Goal: Task Accomplishment & Management: Manage account settings

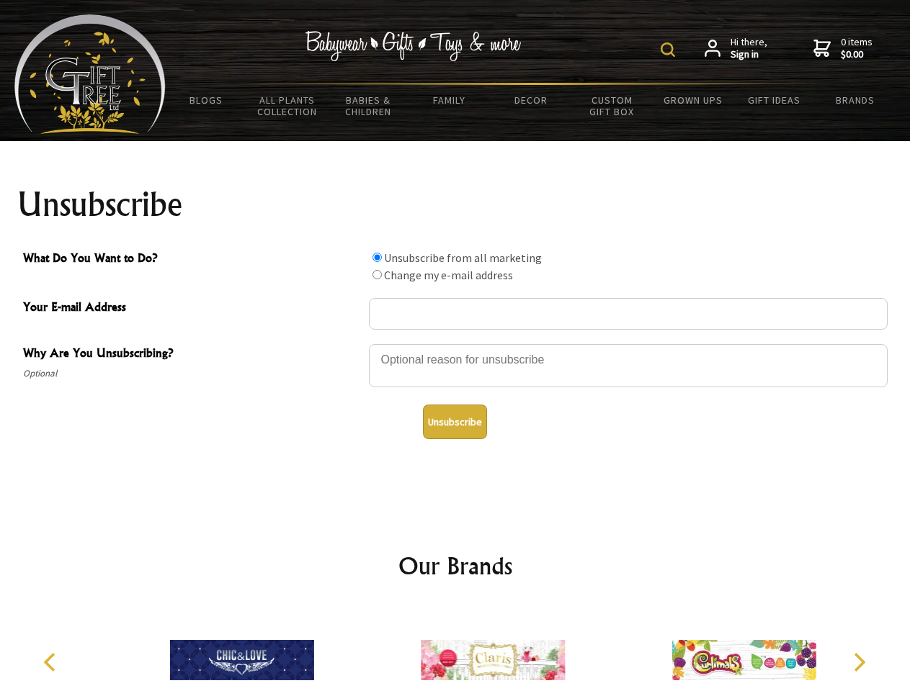
click at [670, 50] on img at bounding box center [667, 49] width 14 height 14
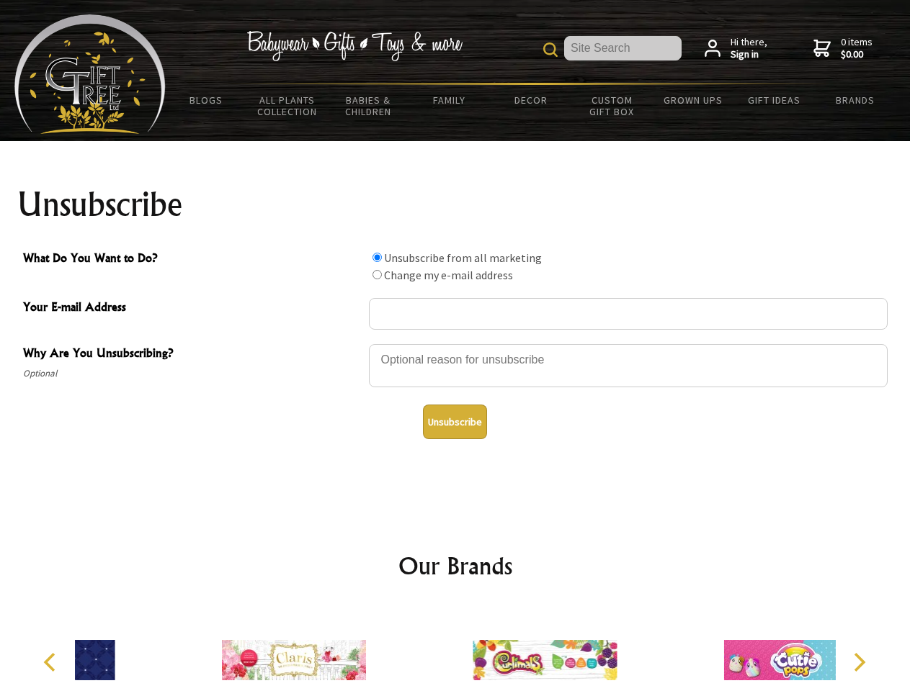
click at [455, 344] on div at bounding box center [628, 368] width 519 height 50
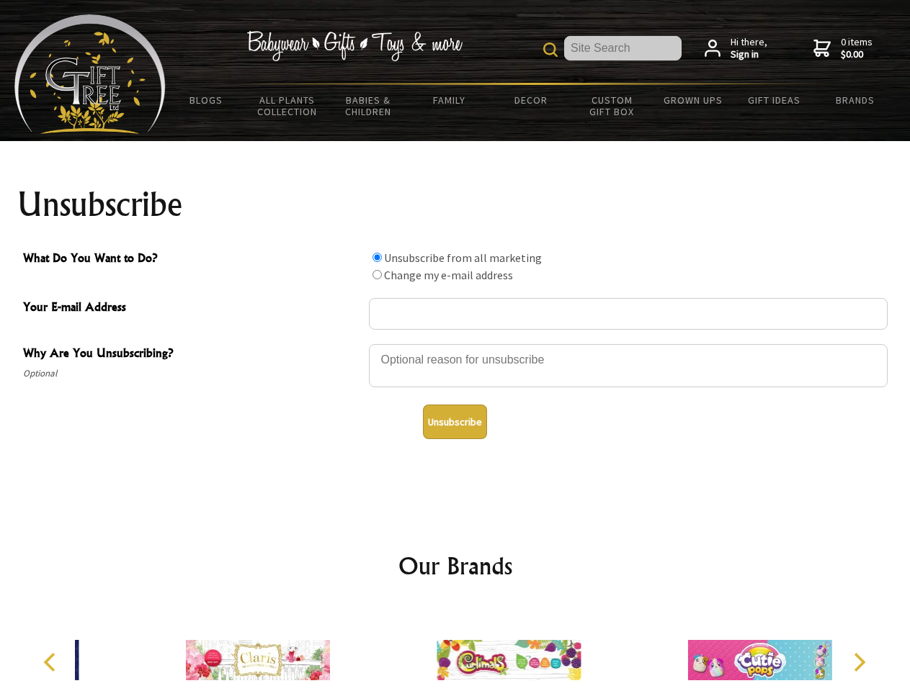
click at [377, 257] on input "What Do You Want to Do?" at bounding box center [376, 257] width 9 height 9
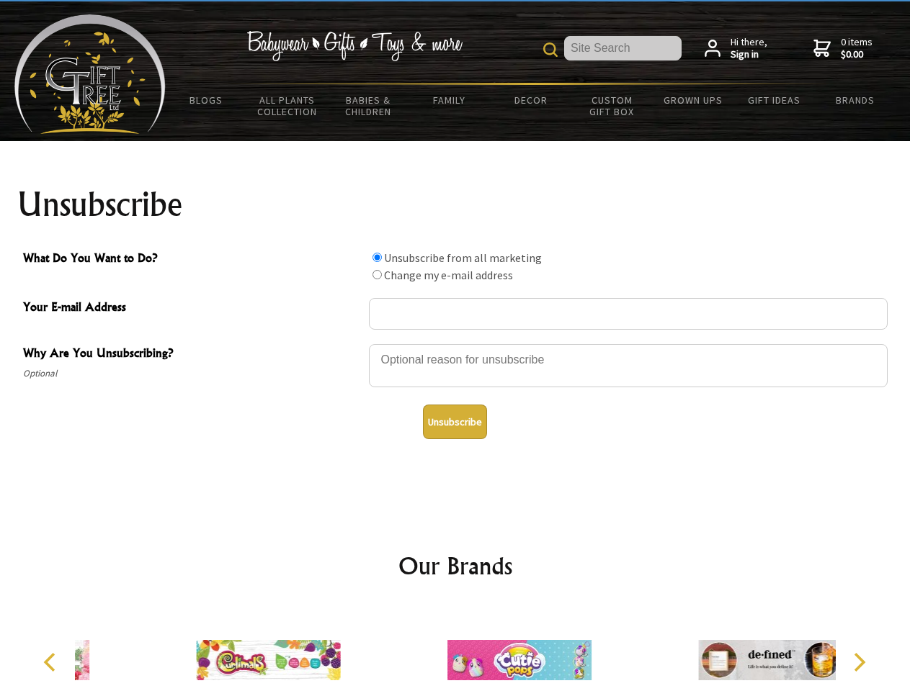
click at [377, 274] on input "What Do You Want to Do?" at bounding box center [376, 274] width 9 height 9
radio input "true"
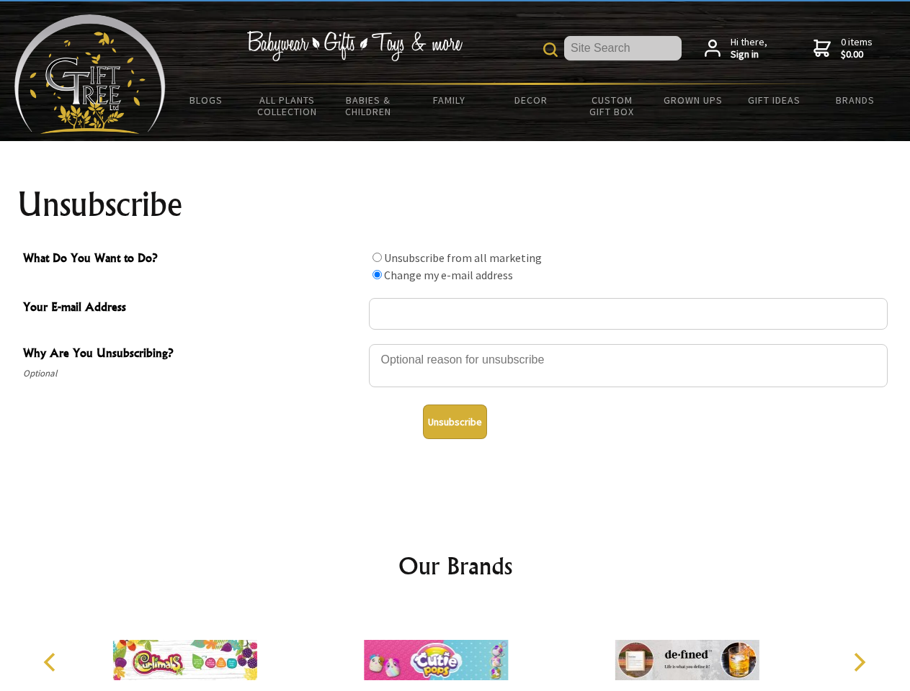
click at [454, 422] on button "Unsubscribe" at bounding box center [455, 422] width 64 height 35
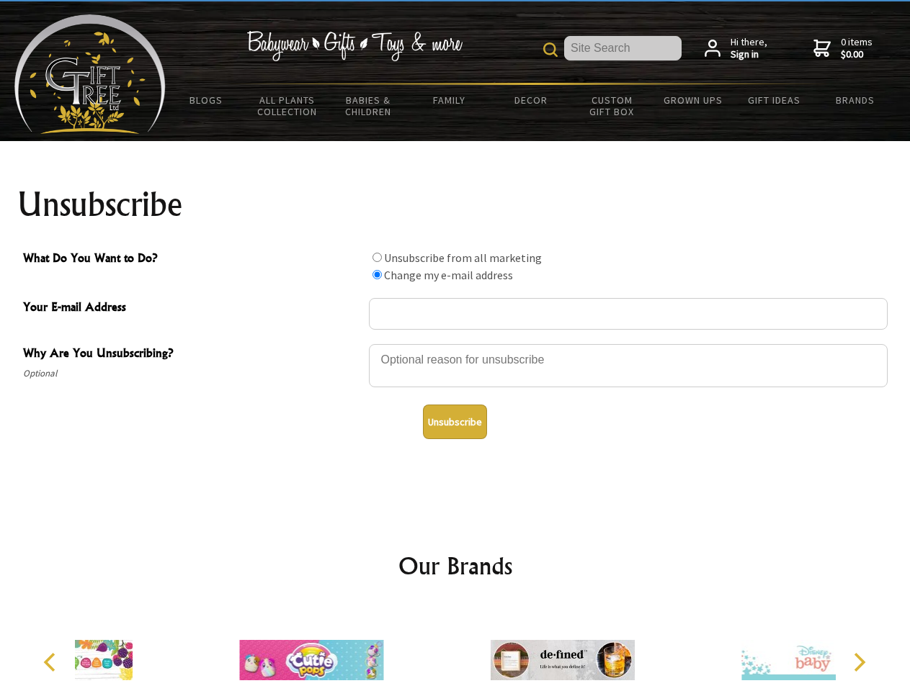
click at [455, 649] on div at bounding box center [561, 662] width 251 height 112
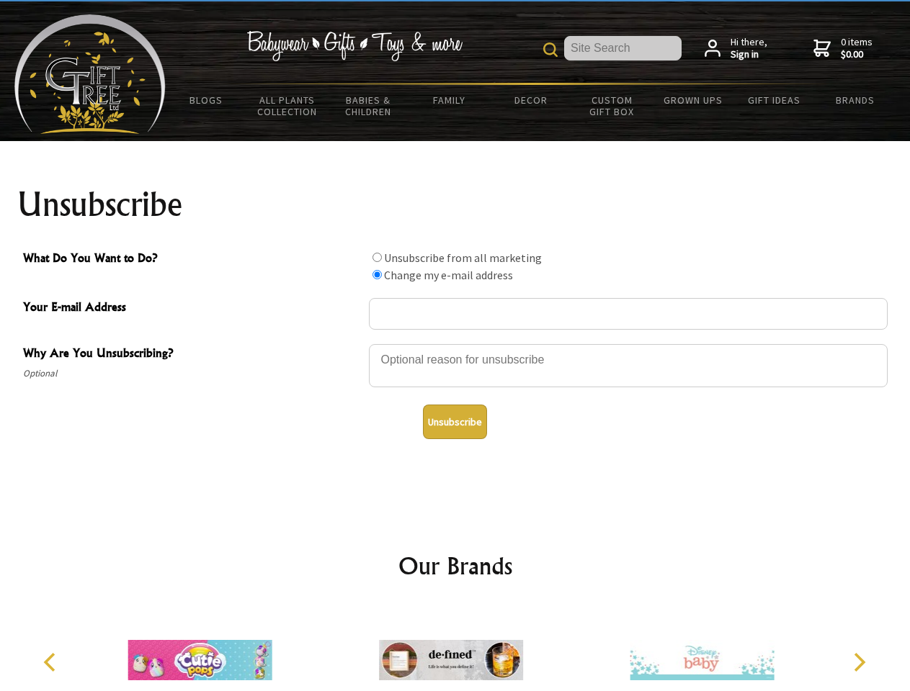
click at [52, 663] on icon "Previous" at bounding box center [51, 662] width 19 height 19
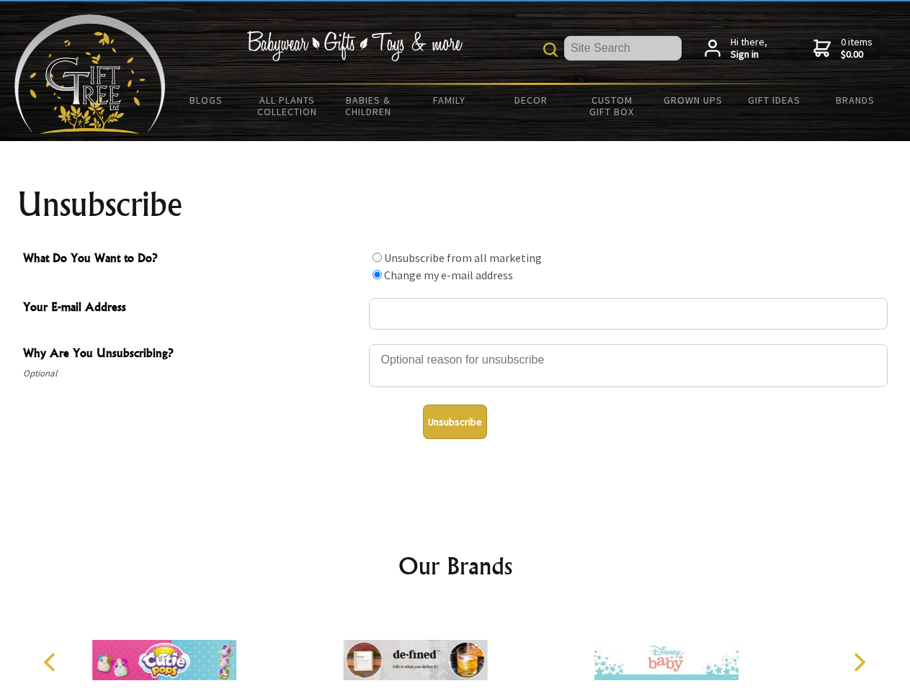
click at [858, 663] on icon "Next" at bounding box center [857, 662] width 19 height 19
